Goal: Task Accomplishment & Management: Use online tool/utility

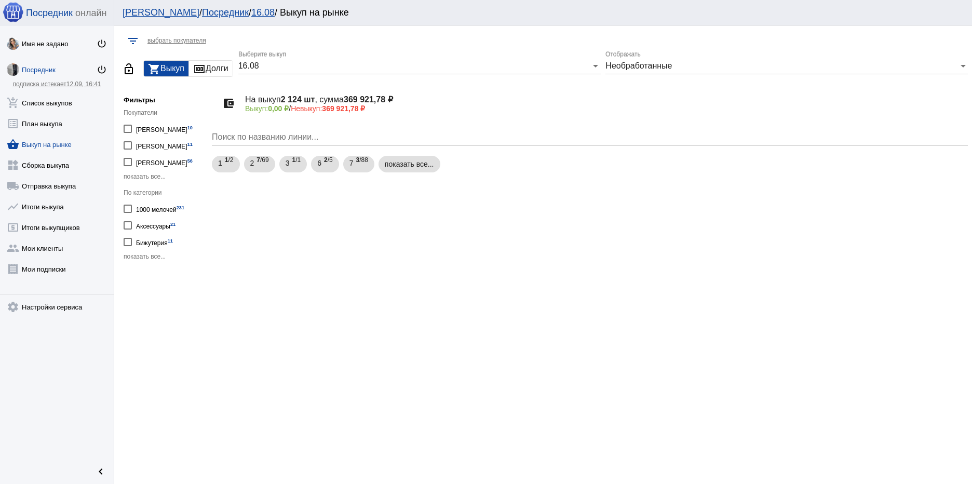
click at [152, 257] on span "показать все..." at bounding box center [145, 256] width 42 height 7
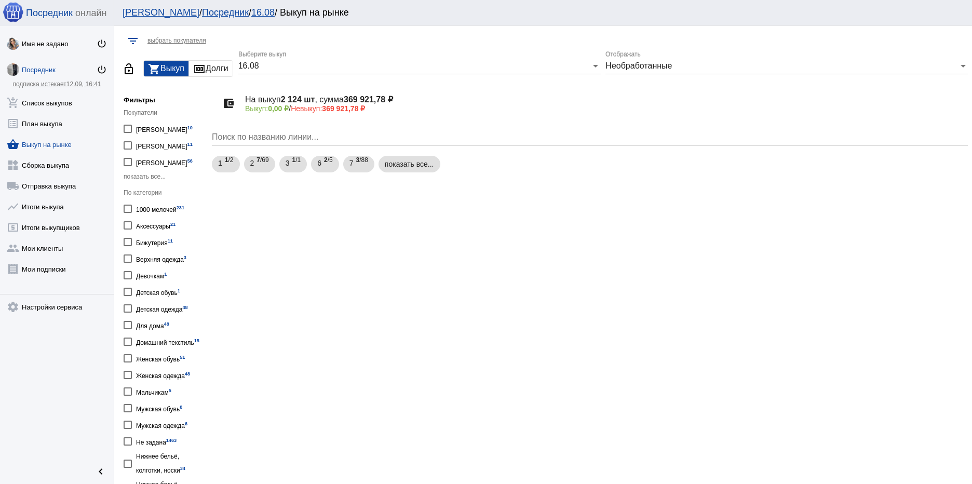
click at [153, 174] on span "показать все..." at bounding box center [145, 176] width 42 height 7
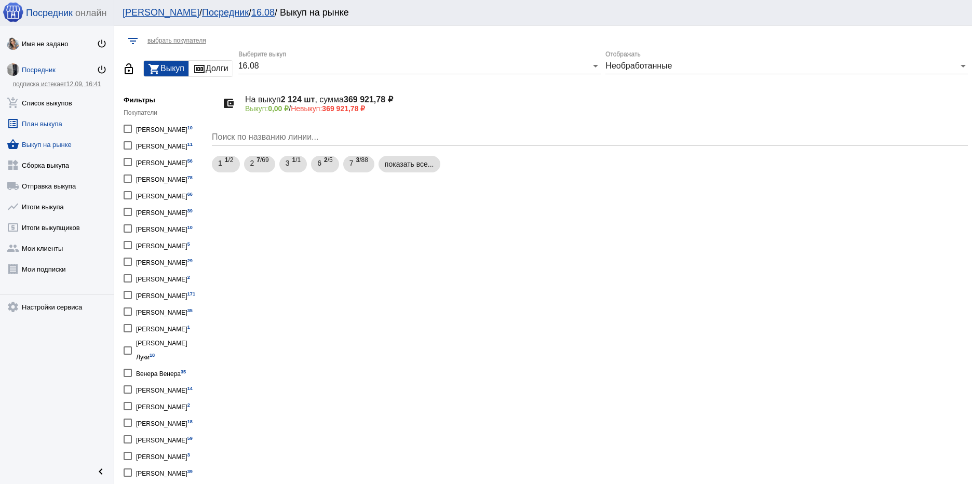
click at [48, 124] on link "list_alt План выкупа" at bounding box center [57, 121] width 114 height 21
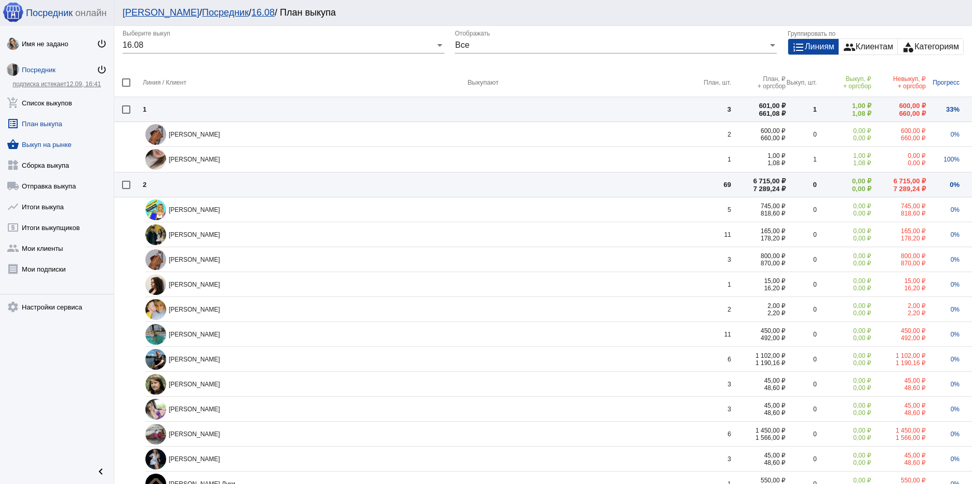
click at [54, 144] on link "shopping_basket Выкуп на рынке" at bounding box center [57, 142] width 114 height 21
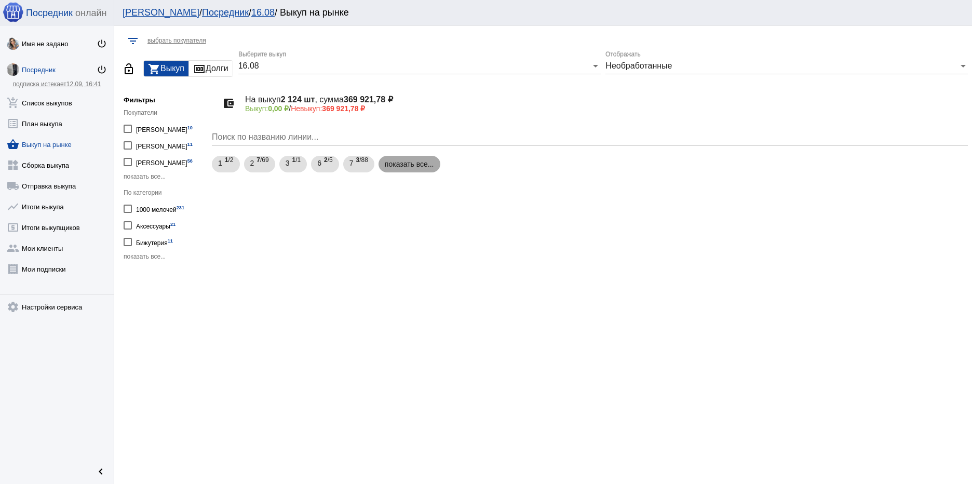
click at [408, 166] on mat-chip "показать все..." at bounding box center [409, 164] width 62 height 17
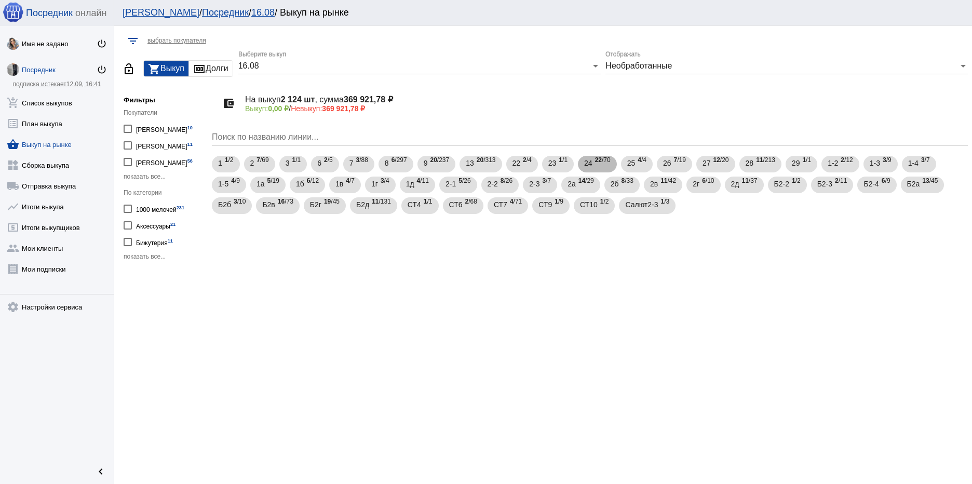
click at [591, 160] on span "24" at bounding box center [588, 163] width 8 height 19
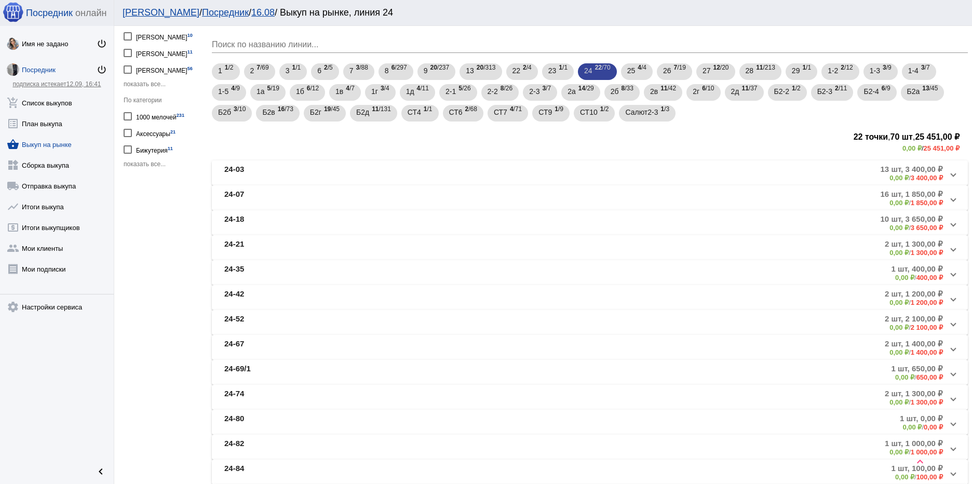
scroll to position [104, 0]
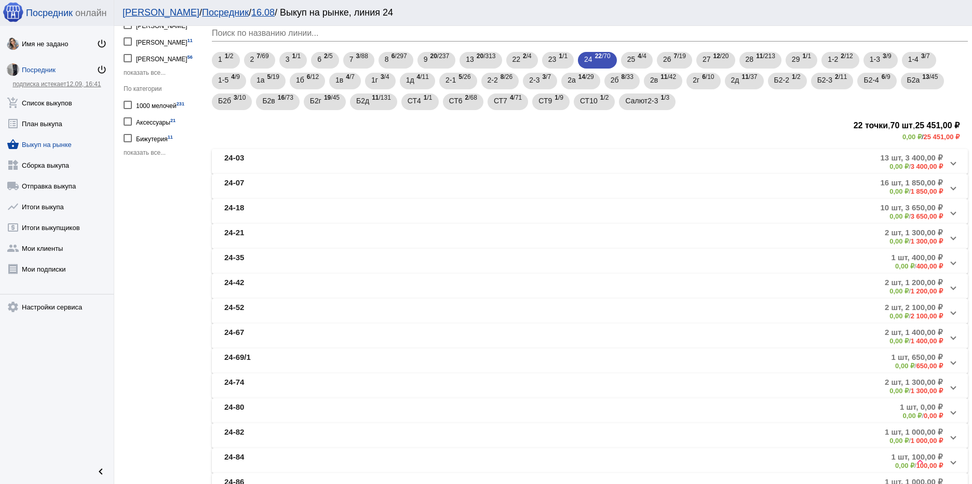
click at [828, 355] on mat-panel-description "1 шт, 650,00 ₽ 0,00 ₽ / 650,00 ₽" at bounding box center [706, 360] width 473 height 17
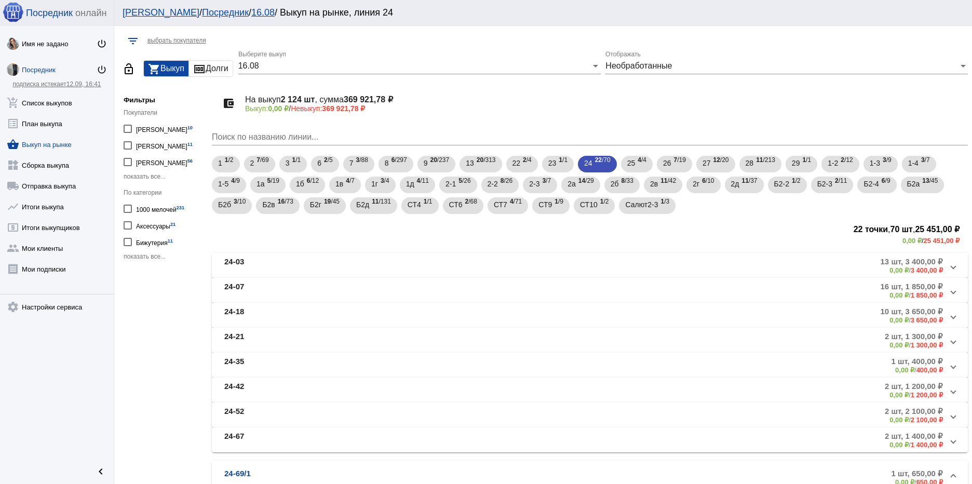
click at [901, 347] on div "0,00 ₽ / 1 300,00 ₽" at bounding box center [914, 345] width 58 height 8
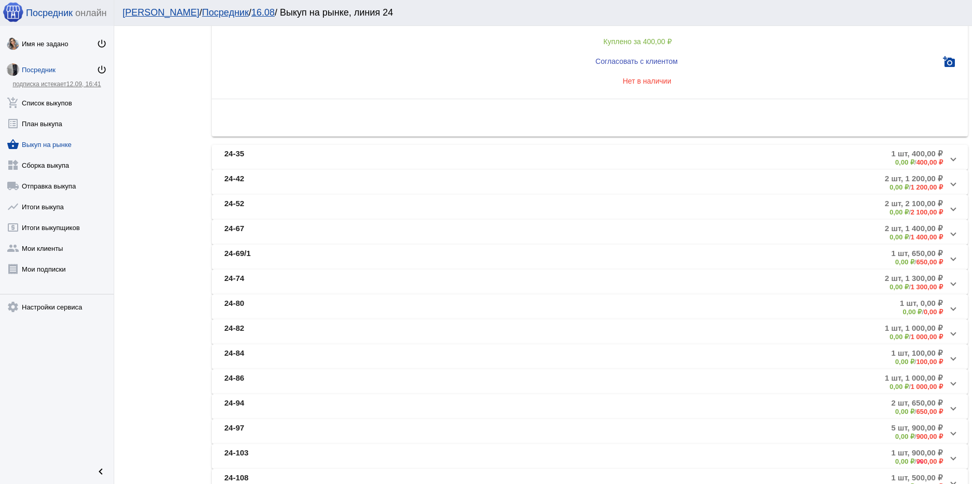
scroll to position [945, 0]
click at [922, 303] on b "1 шт, 0,00 ₽" at bounding box center [921, 303] width 43 height 9
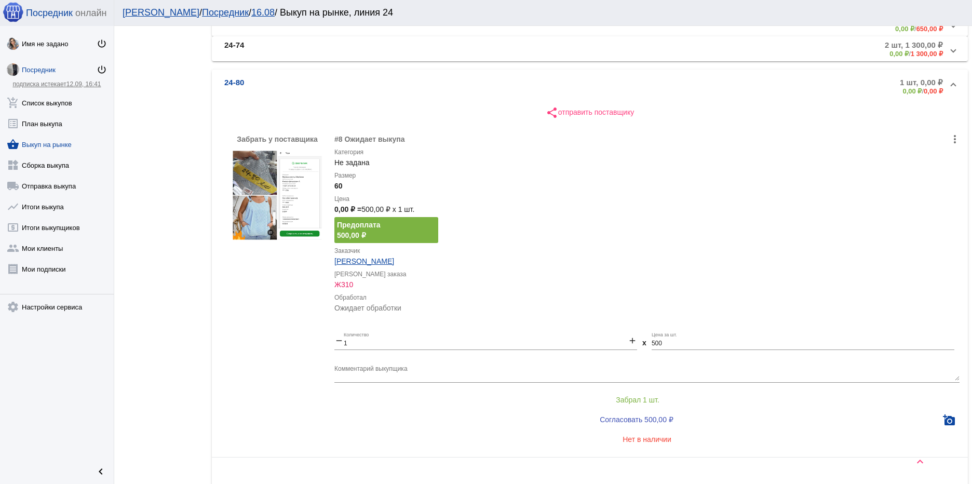
scroll to position [416, 0]
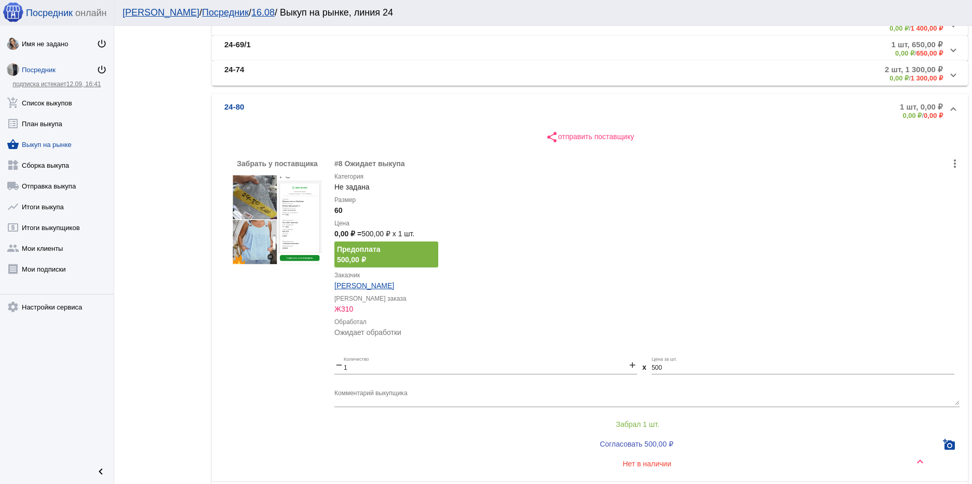
click at [255, 243] on img at bounding box center [276, 219] width 93 height 93
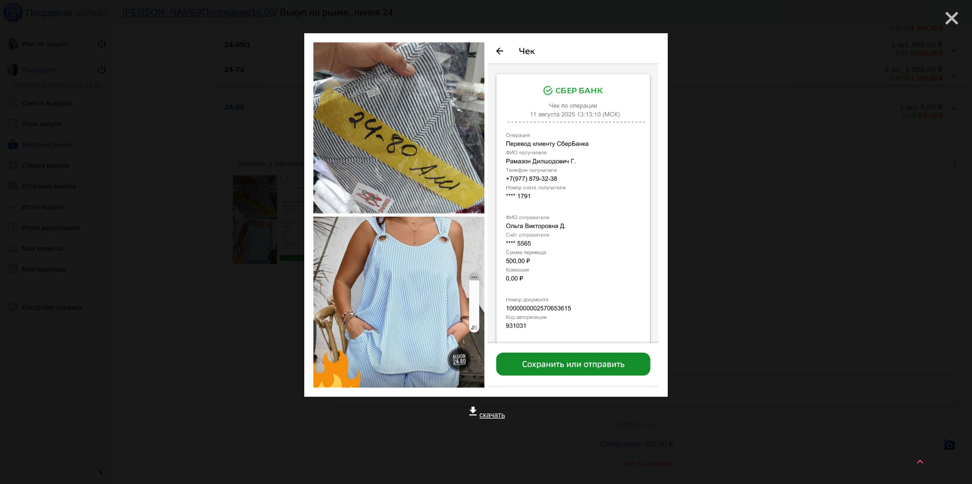
click at [944, 12] on mat-icon "close" at bounding box center [947, 14] width 12 height 12
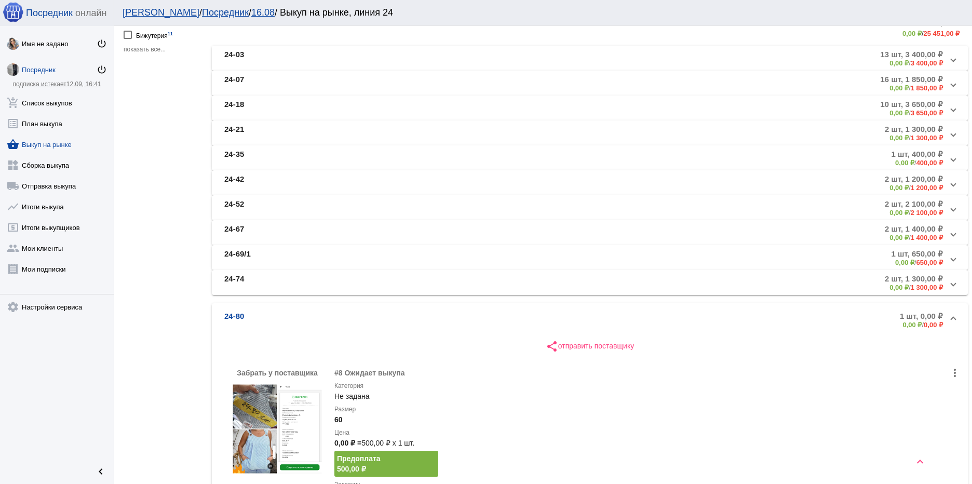
scroll to position [208, 0]
click at [951, 316] on span at bounding box center [953, 319] width 4 height 9
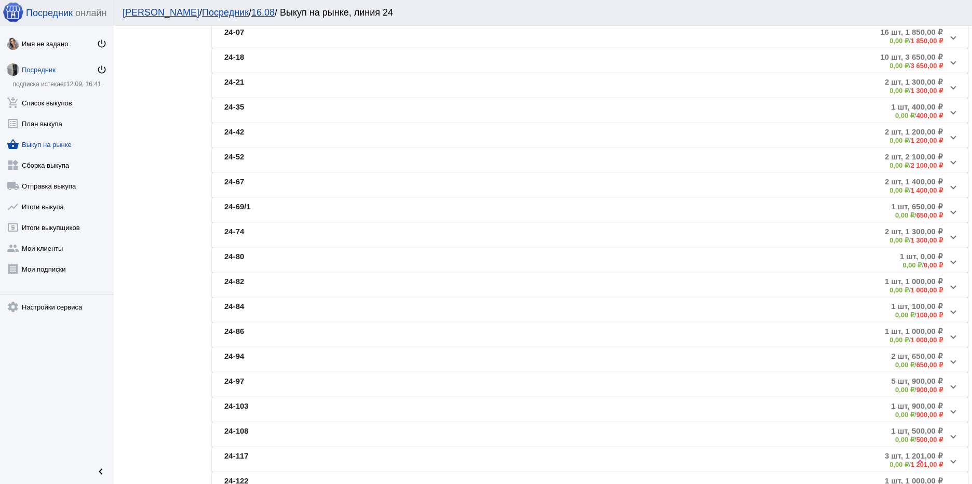
scroll to position [0, 0]
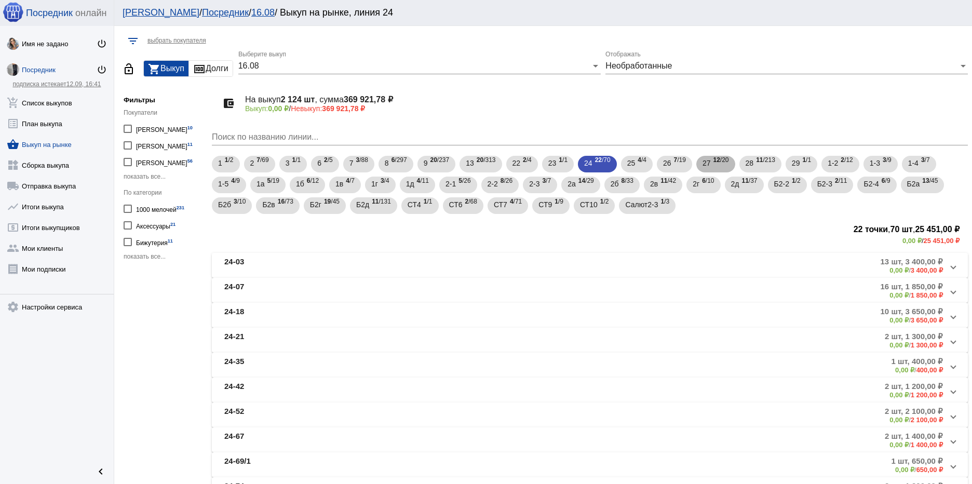
click at [712, 160] on div "27 12 /20" at bounding box center [715, 164] width 26 height 21
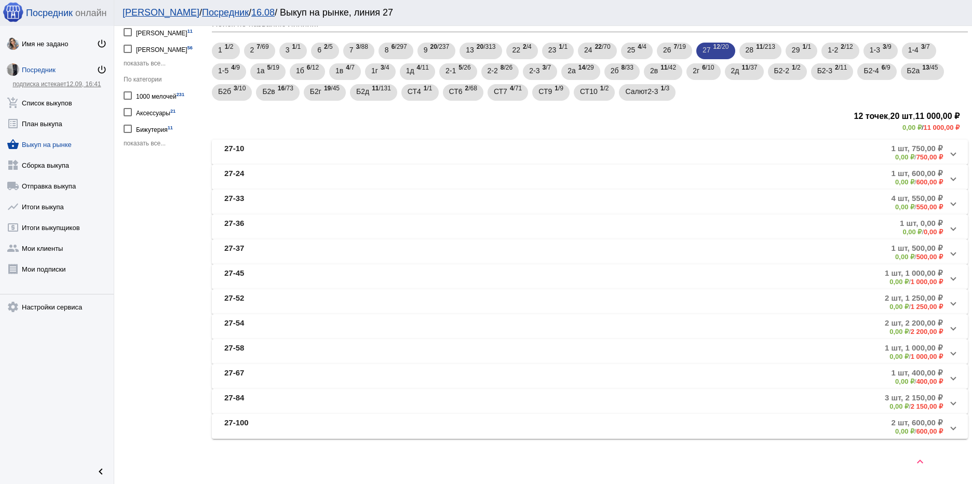
scroll to position [114, 0]
click at [951, 227] on span at bounding box center [953, 226] width 4 height 9
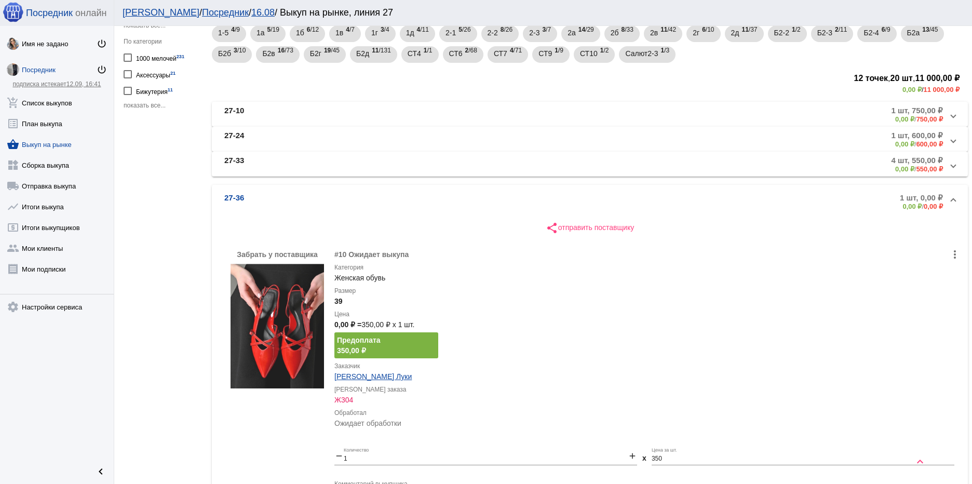
scroll to position [114, 0]
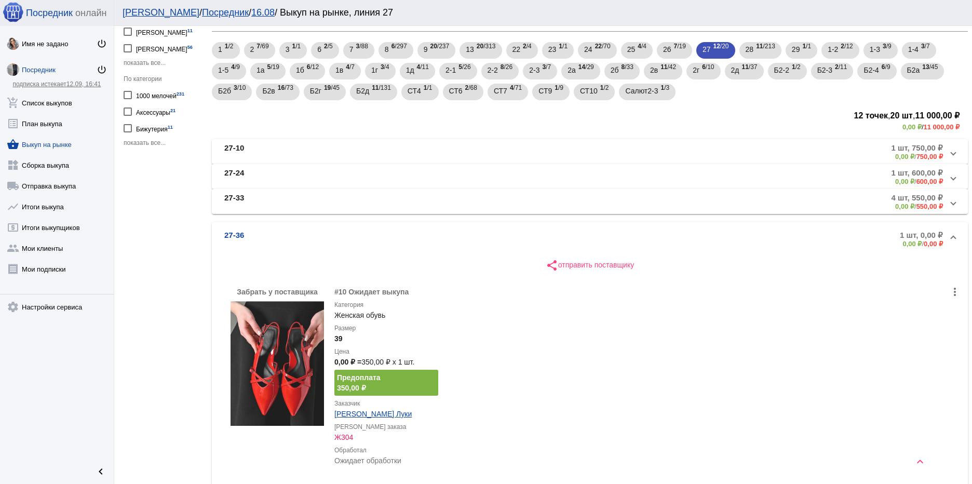
click at [950, 237] on mat-expansion-panel-header "27-36 1 шт, 0,00 ₽ 0,00 ₽ / 0,00 ₽" at bounding box center [590, 238] width 756 height 33
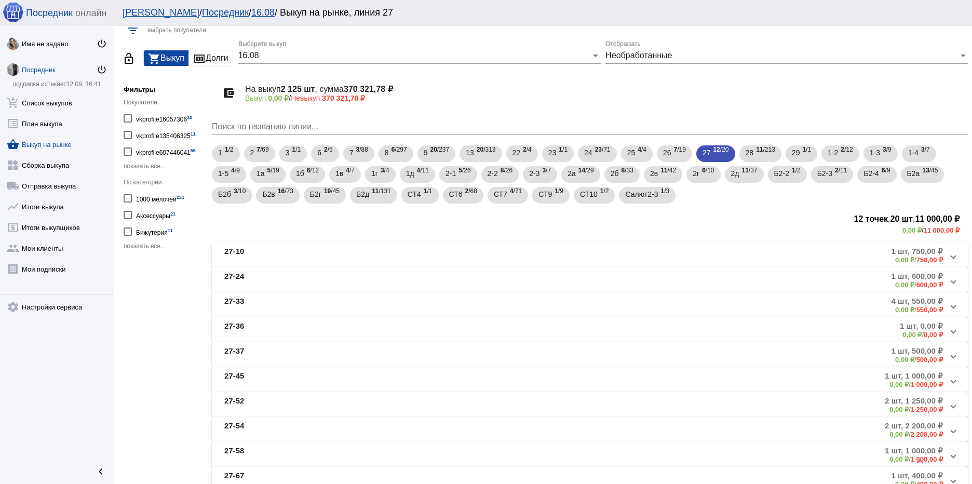
scroll to position [0, 0]
